Goal: Information Seeking & Learning: Learn about a topic

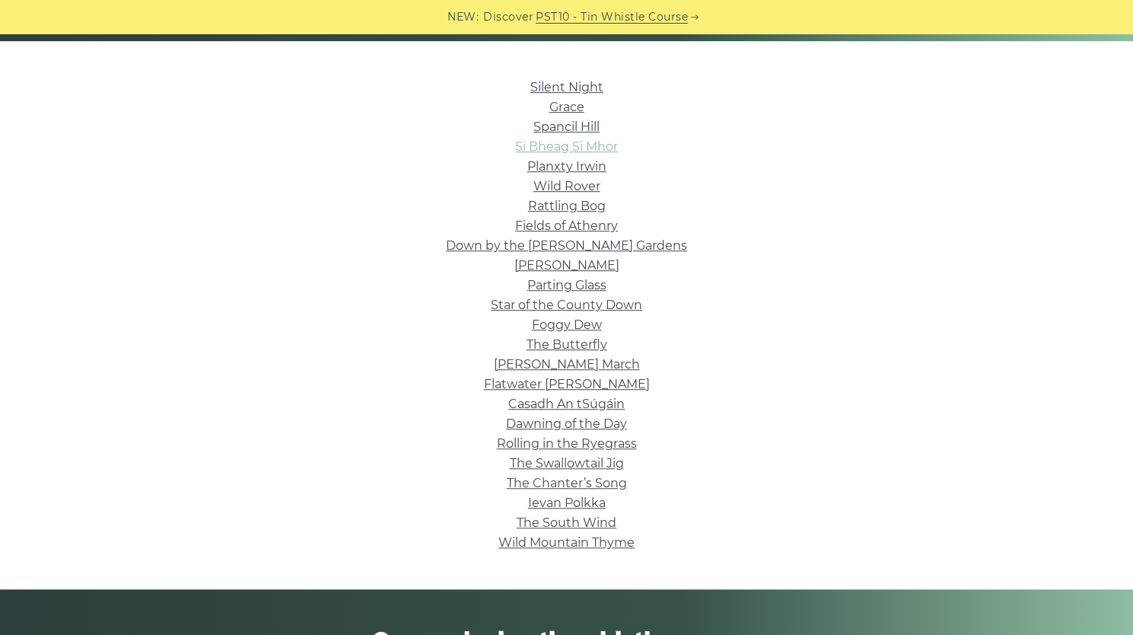
click at [593, 145] on link "Si­ Bheag Si­ Mhor" at bounding box center [566, 146] width 103 height 14
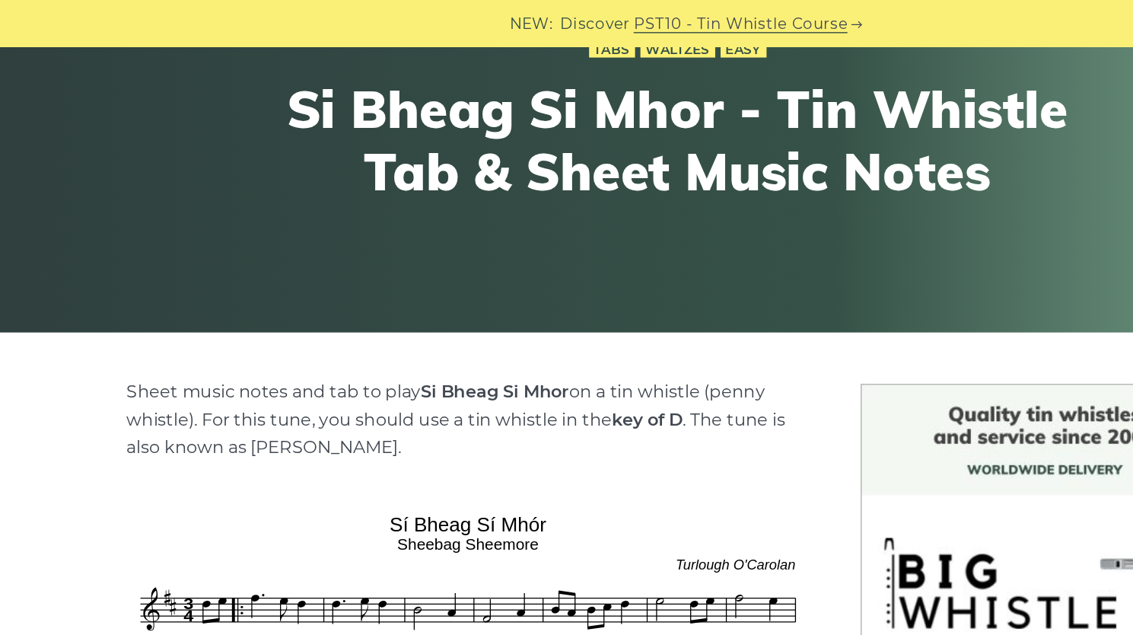
scroll to position [163, 0]
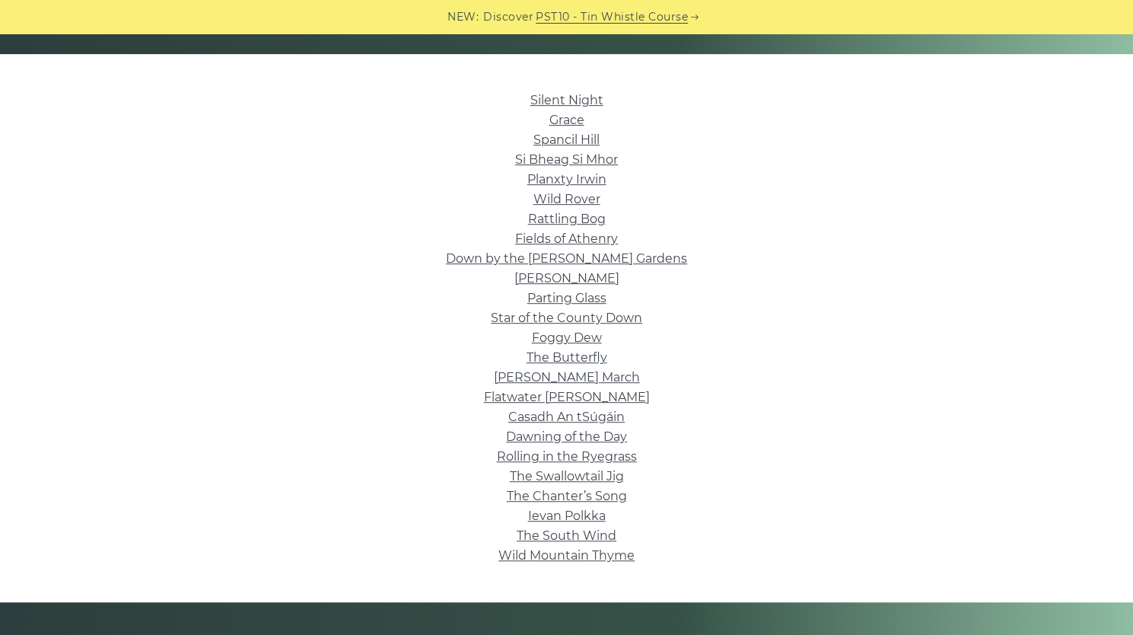
scroll to position [345, 0]
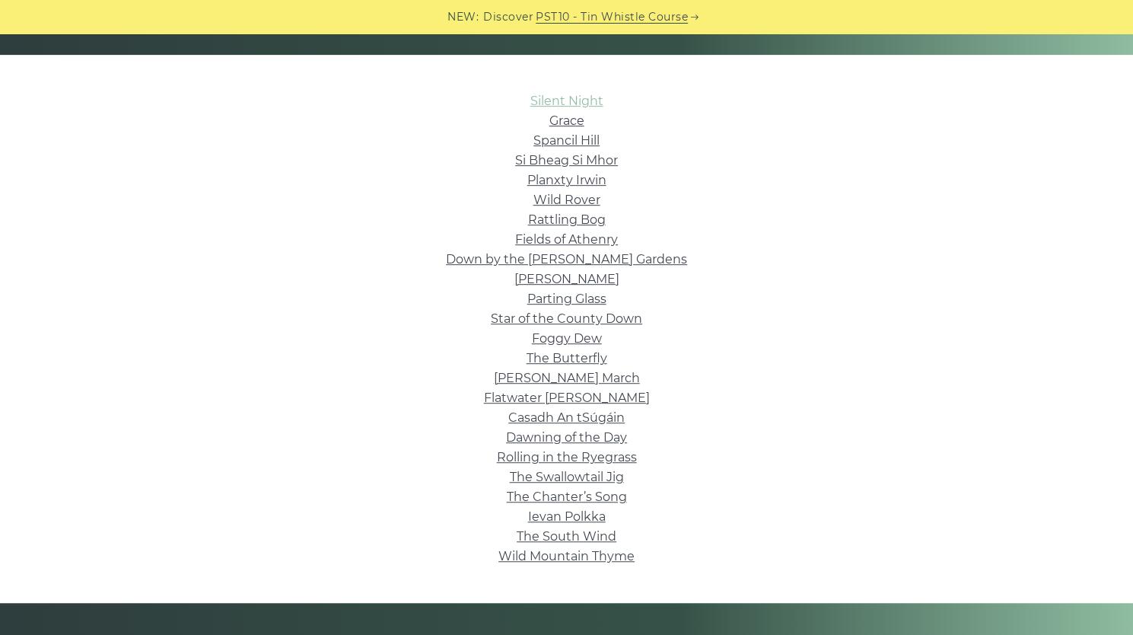
click at [559, 102] on link "Silent Night" at bounding box center [567, 101] width 73 height 14
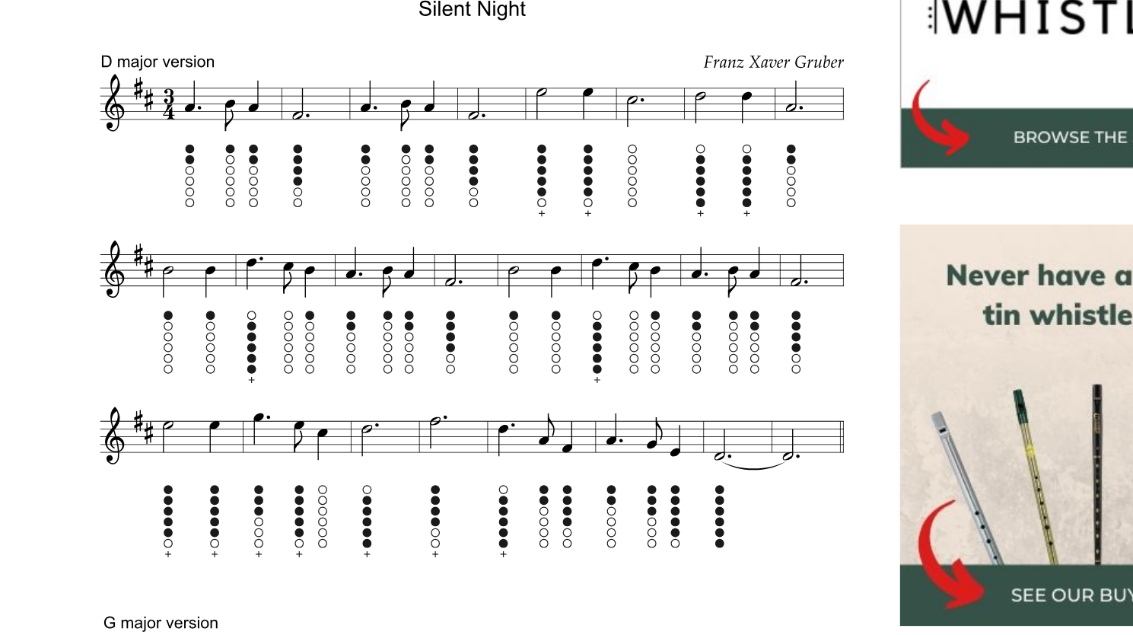
scroll to position [547, 0]
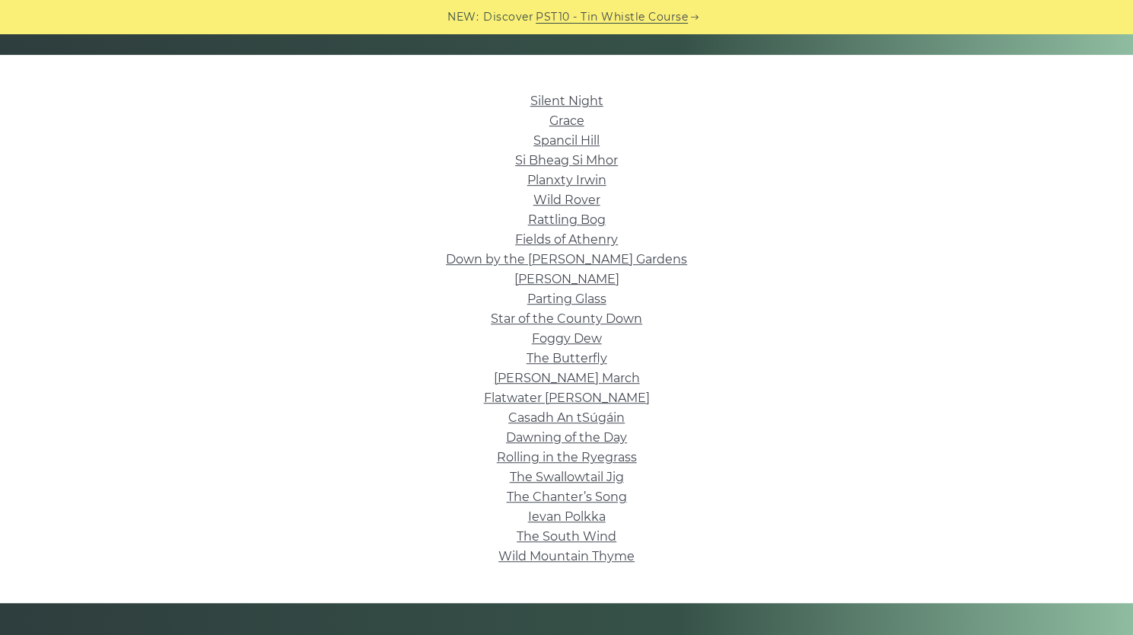
scroll to position [345, 0]
click at [579, 301] on link "Parting Glass" at bounding box center [566, 299] width 79 height 14
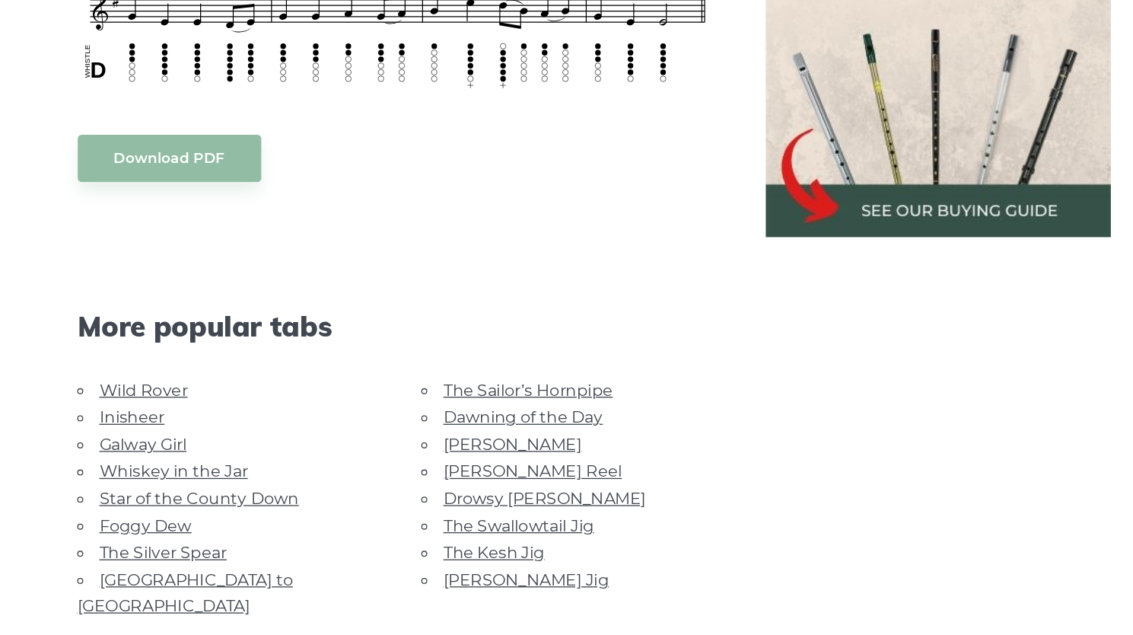
scroll to position [665, 0]
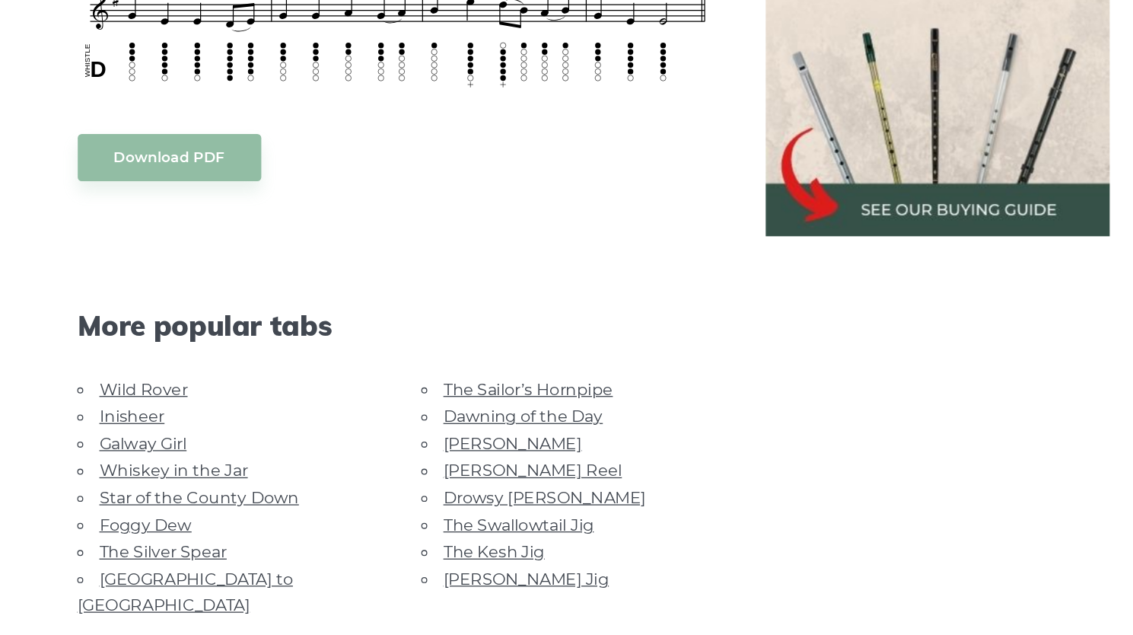
click at [228, 487] on link "Galway Girl" at bounding box center [225, 489] width 66 height 14
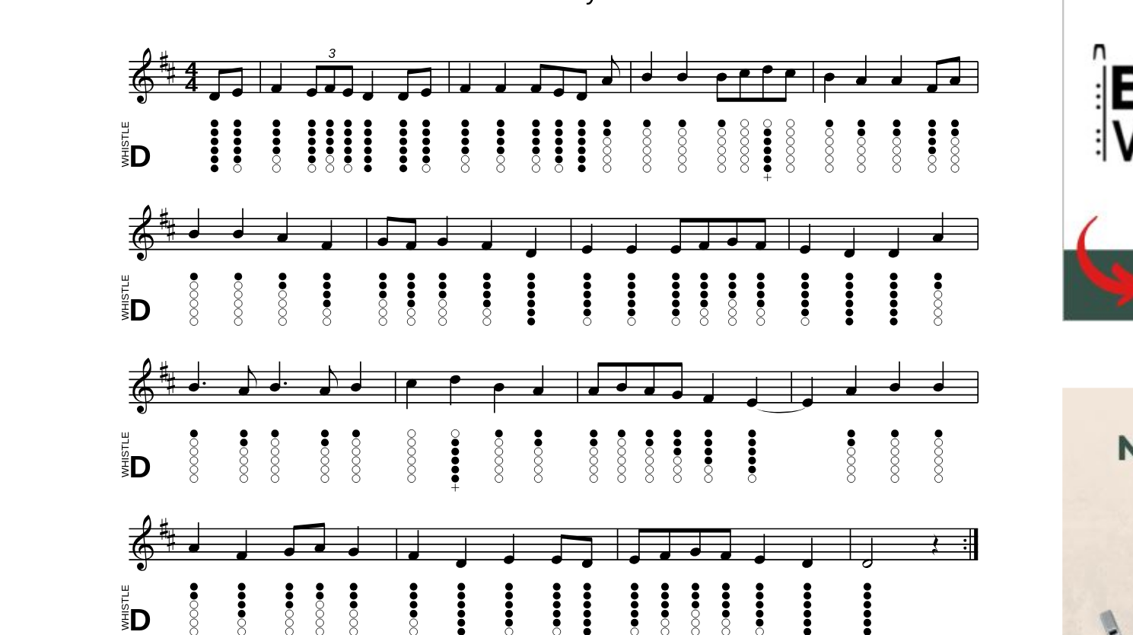
scroll to position [339, 0]
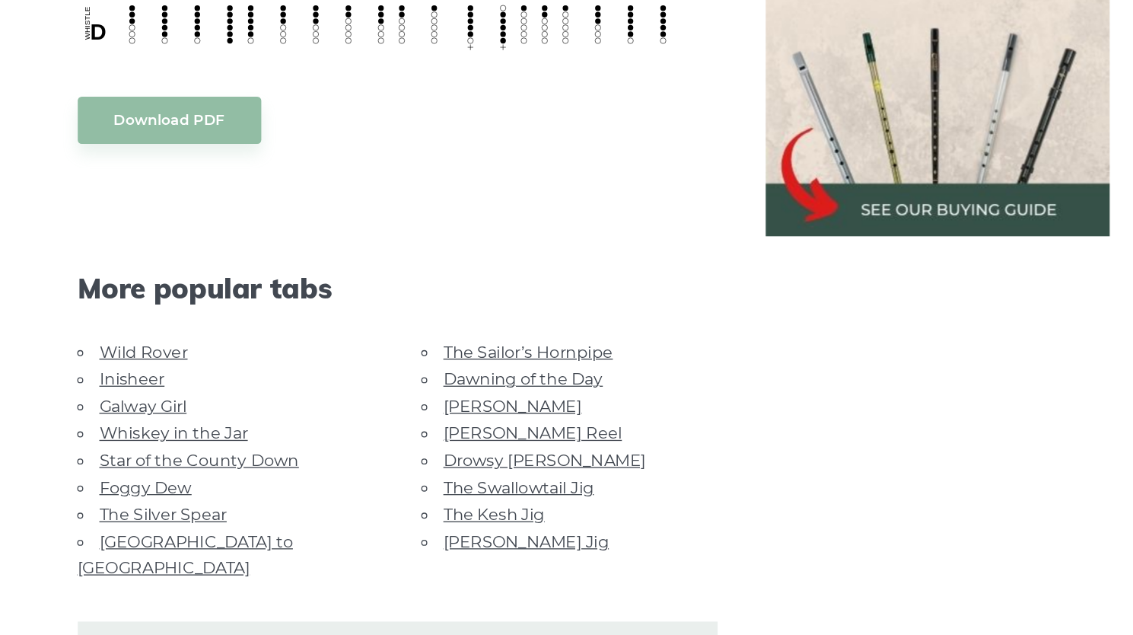
scroll to position [693, 0]
click at [490, 439] on link "Dawning of the Day" at bounding box center [513, 439] width 121 height 14
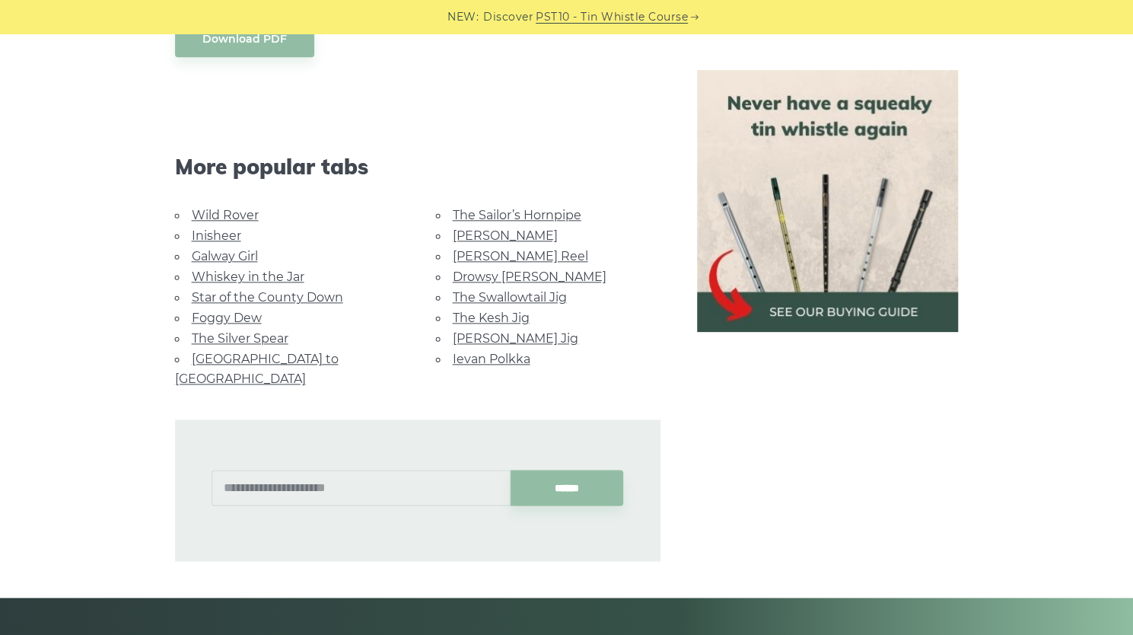
scroll to position [916, 0]
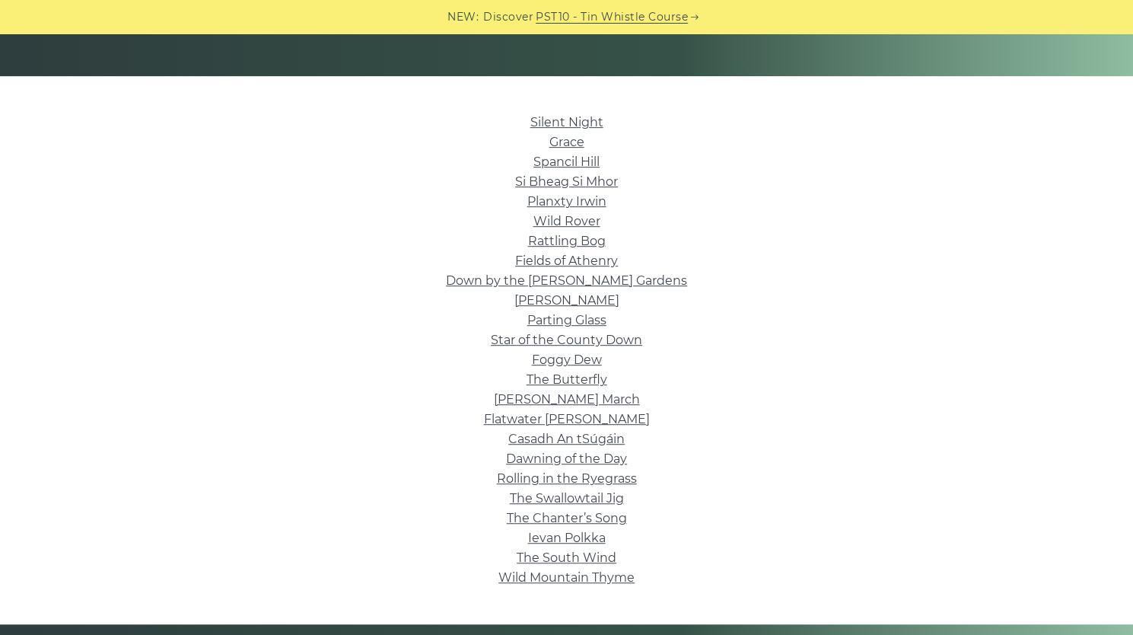
scroll to position [325, 0]
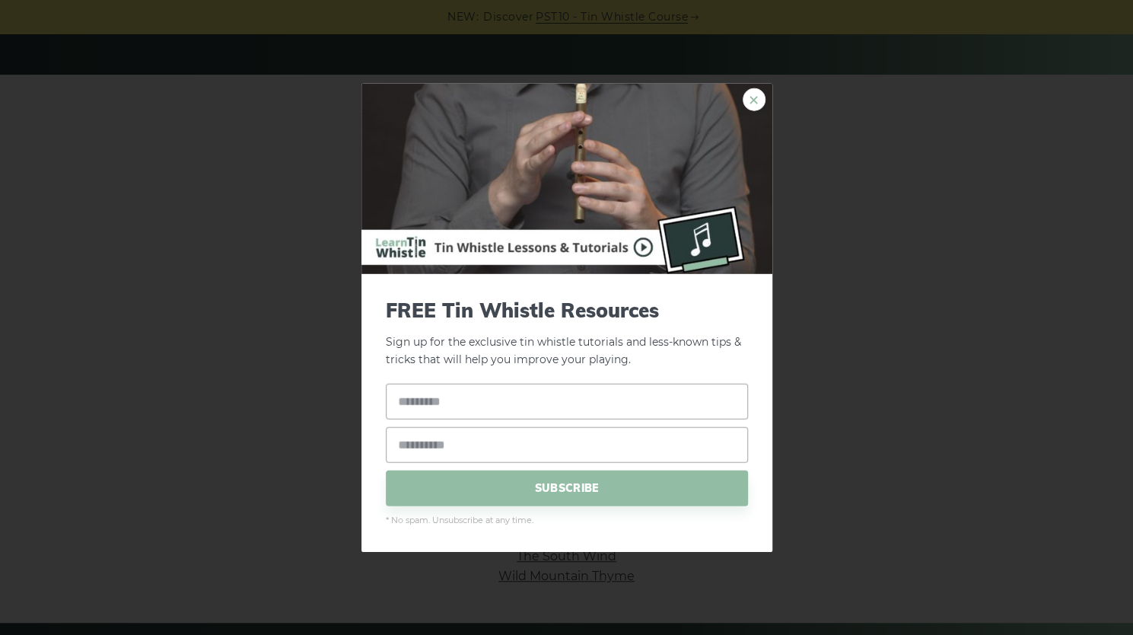
click at [752, 101] on link "×" at bounding box center [754, 99] width 23 height 23
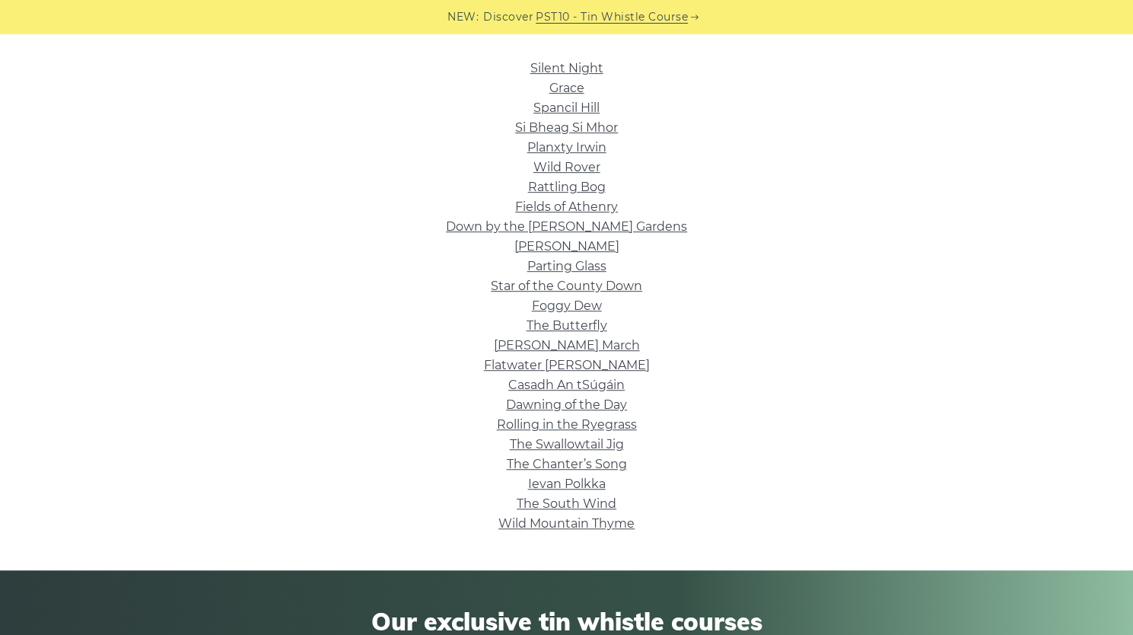
scroll to position [378, 0]
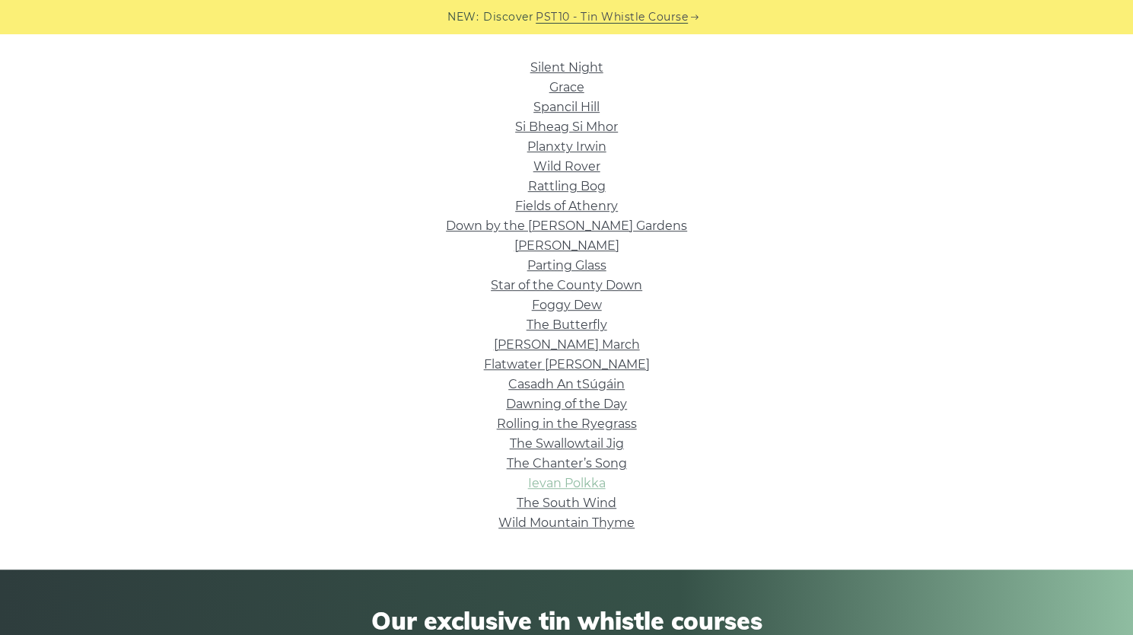
click at [572, 479] on link "Ievan Polkka" at bounding box center [567, 483] width 78 height 14
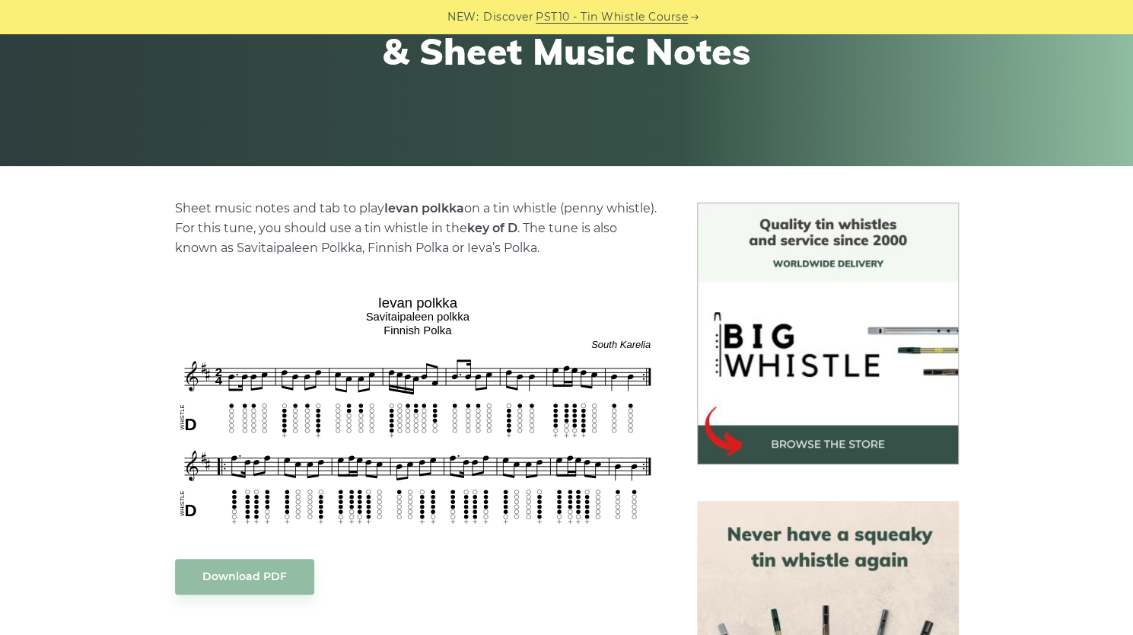
scroll to position [184, 0]
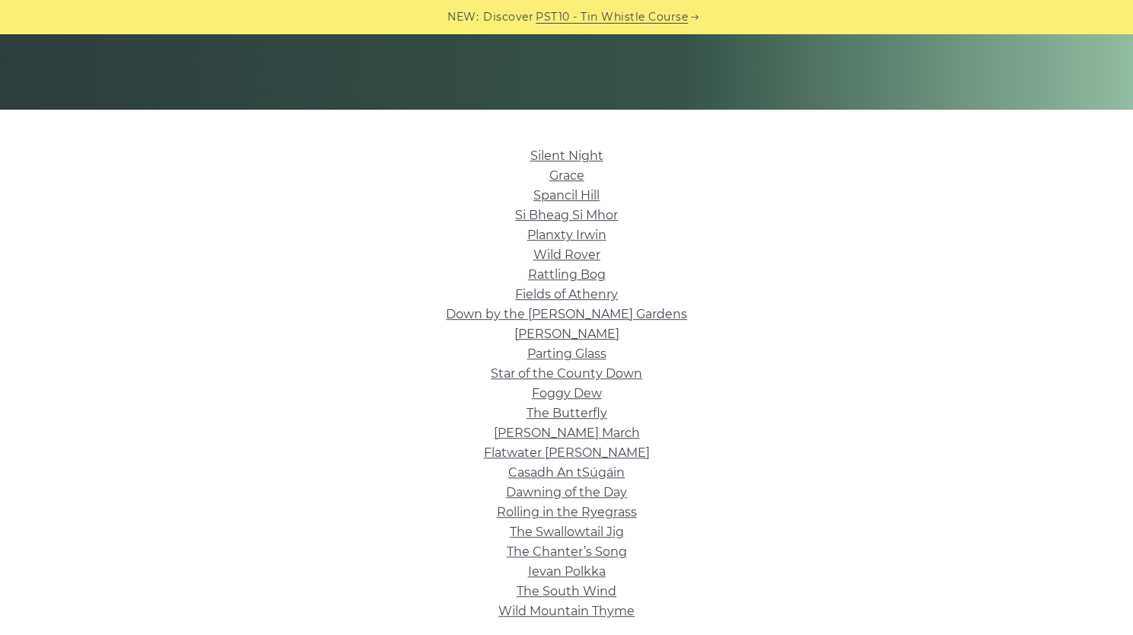
scroll to position [346, 0]
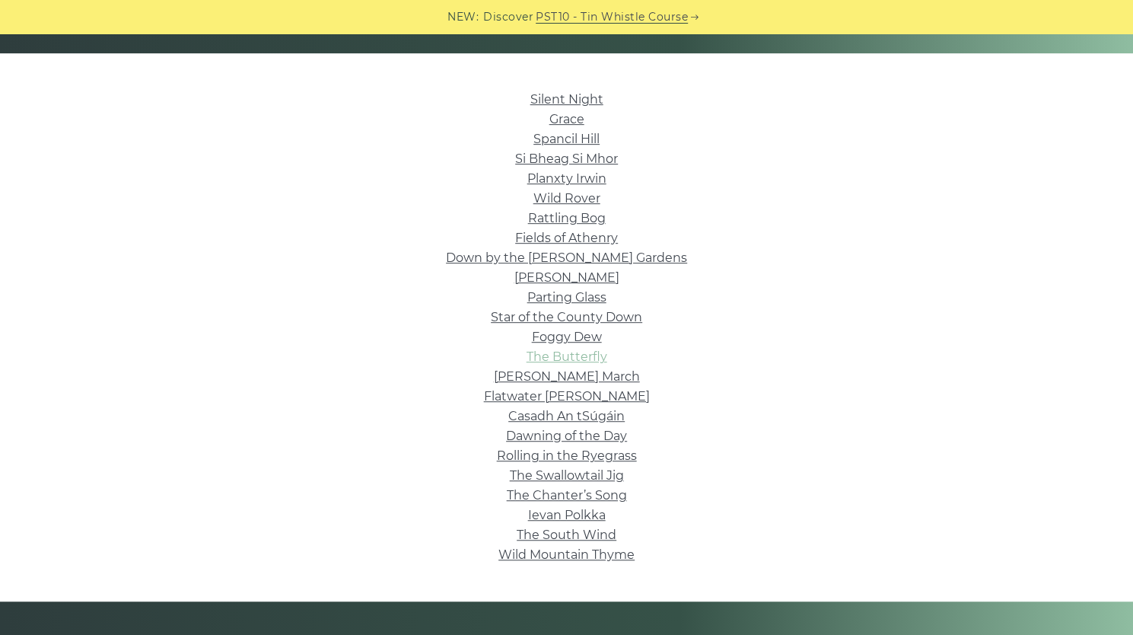
click at [575, 359] on link "The Butterfly" at bounding box center [567, 356] width 81 height 14
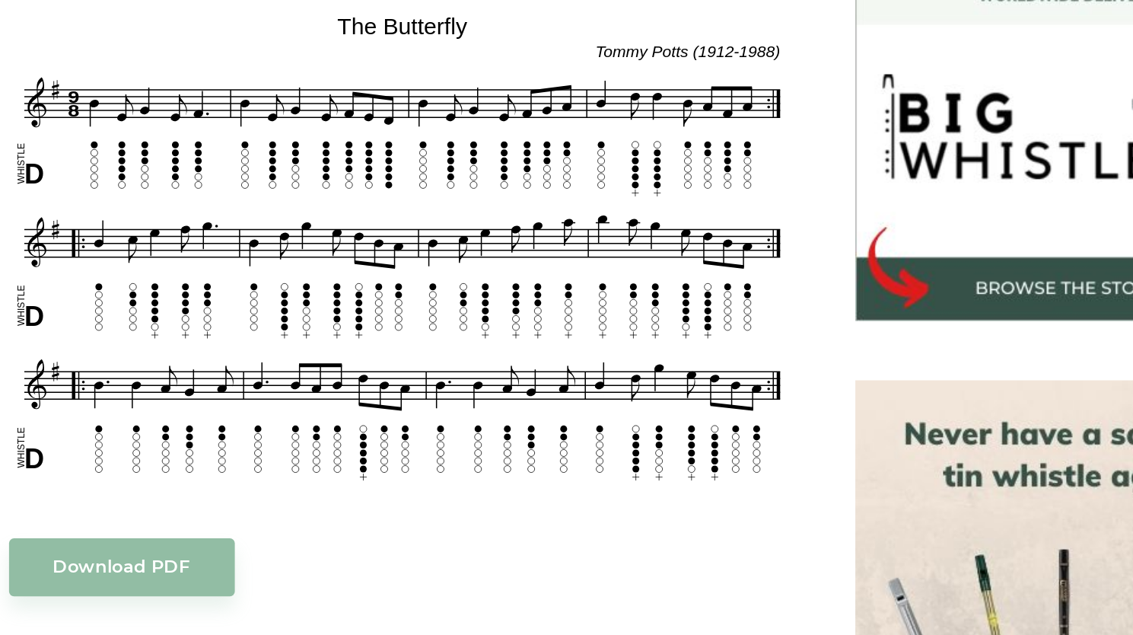
scroll to position [384, 0]
